Goal: Information Seeking & Learning: Learn about a topic

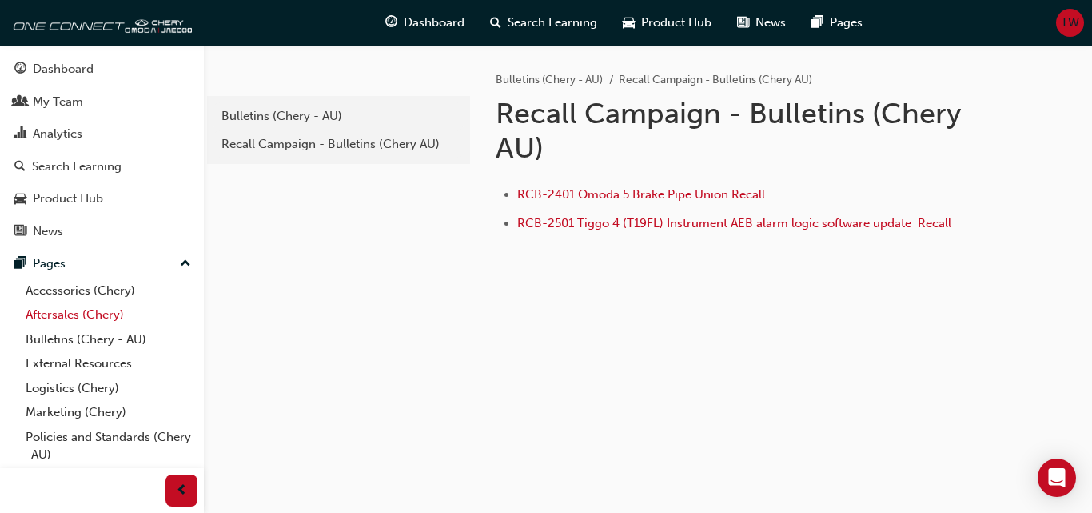
click at [97, 315] on link "Aftersales (Chery)" at bounding box center [108, 314] width 178 height 25
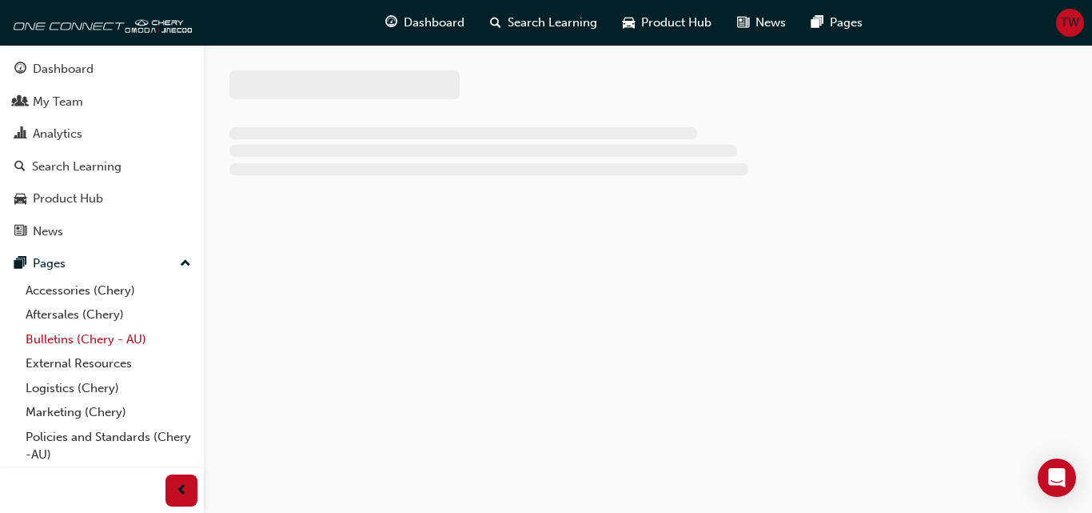
click at [98, 331] on link "Bulletins (Chery - AU)" at bounding box center [108, 339] width 178 height 25
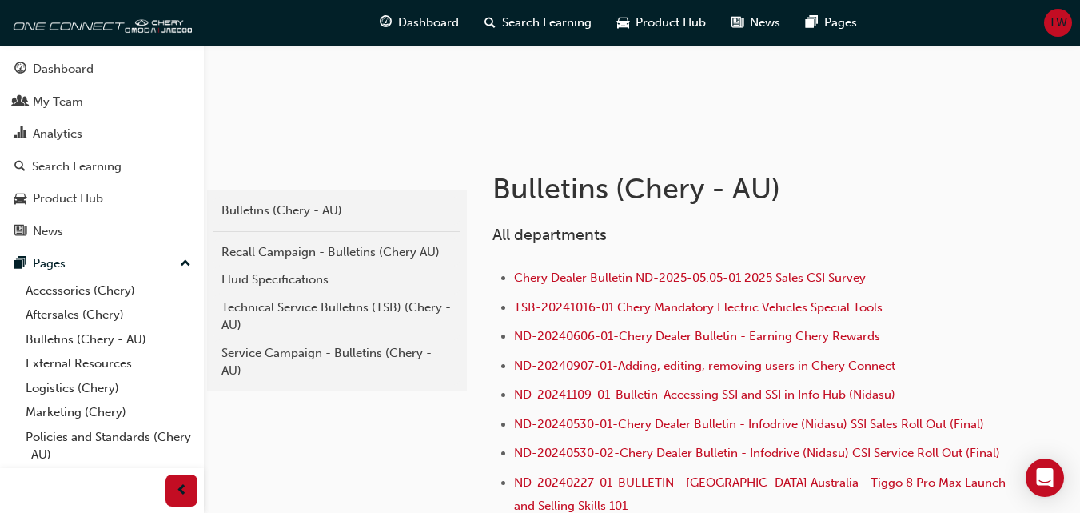
scroll to position [320, 0]
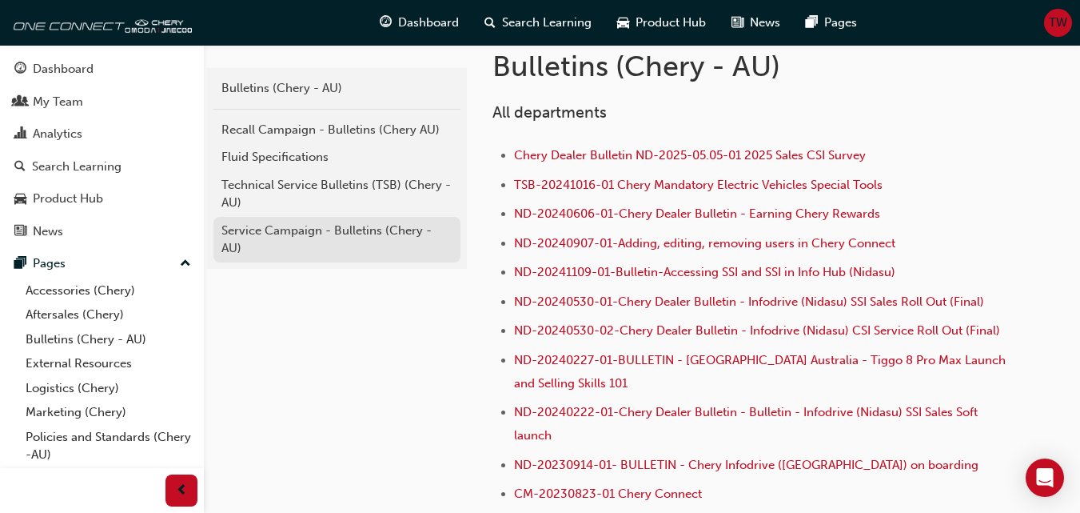
click at [326, 229] on div "Service Campaign - Bulletins (Chery - AU)" at bounding box center [336, 239] width 231 height 36
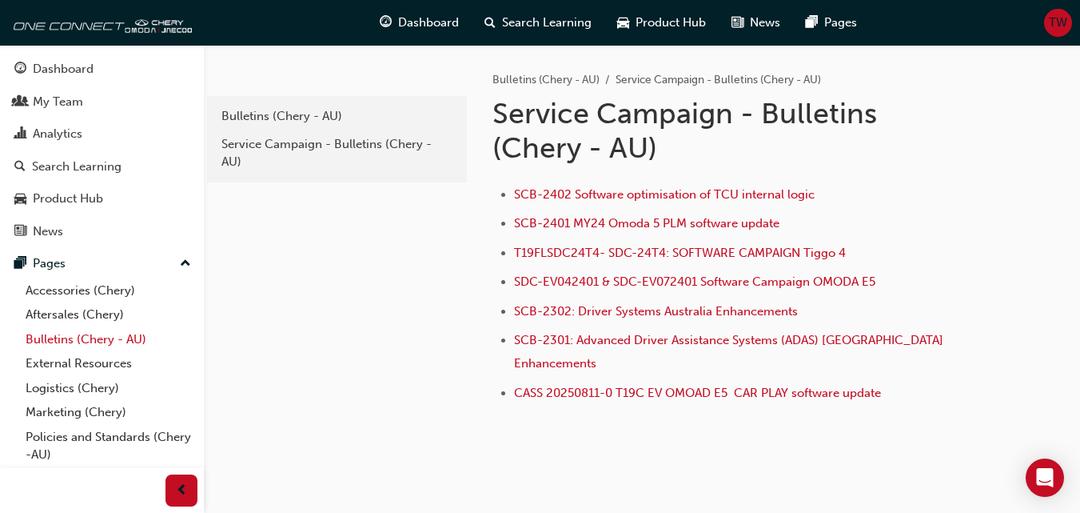
click at [109, 335] on link "Bulletins (Chery - AU)" at bounding box center [108, 339] width 178 height 25
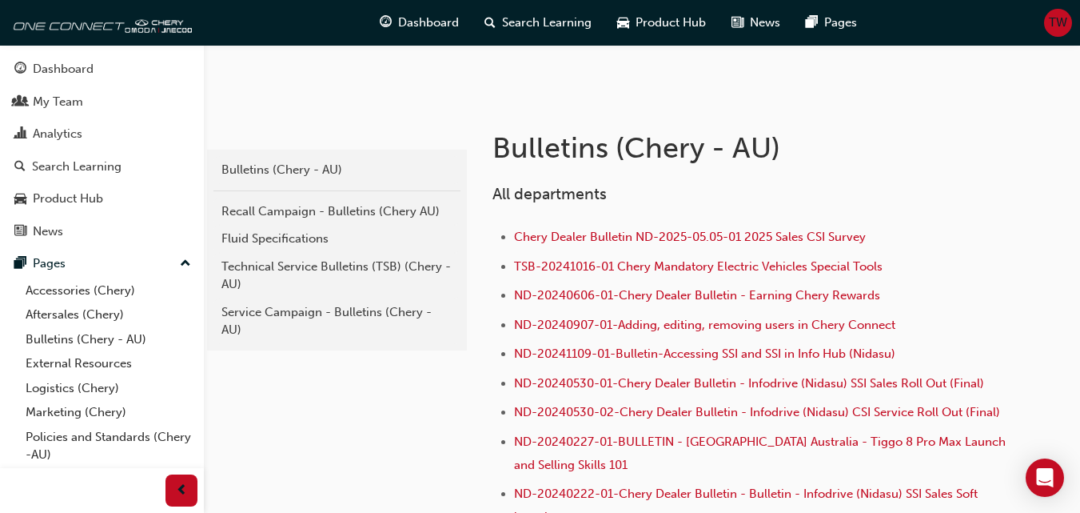
scroll to position [240, 0]
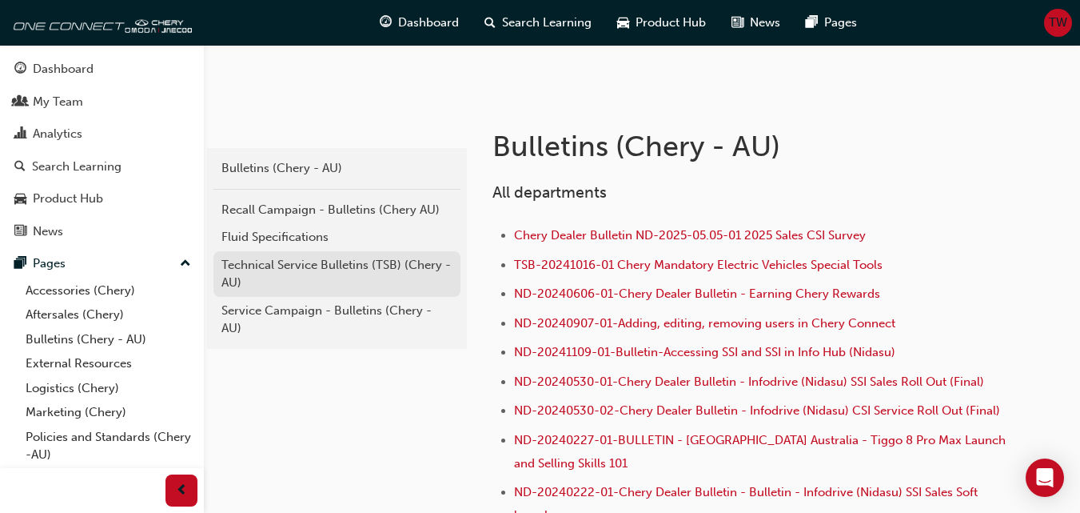
click at [337, 272] on div "Technical Service Bulletins (TSB) (Chery - AU)" at bounding box center [336, 274] width 231 height 36
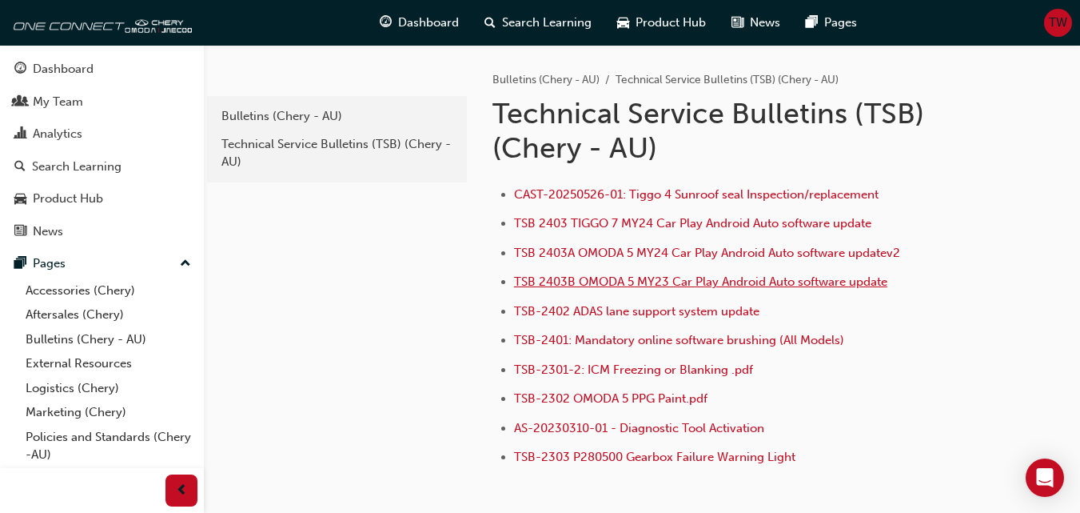
click at [720, 281] on span "TSB 2403B OMODA 5 MY23 Car Play Android Auto software update" at bounding box center [700, 281] width 373 height 14
